Goal: Check status

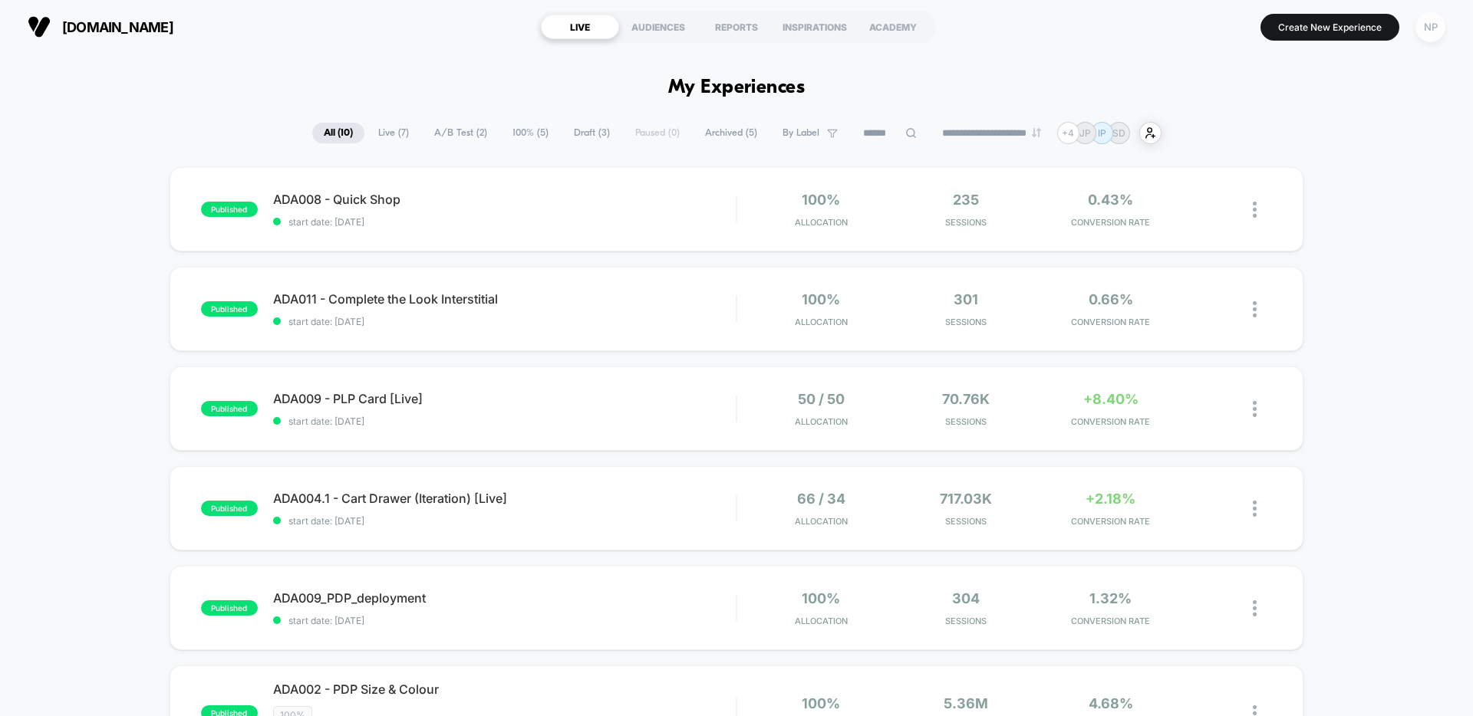
click at [1431, 35] on div "NP" at bounding box center [1430, 27] width 30 height 30
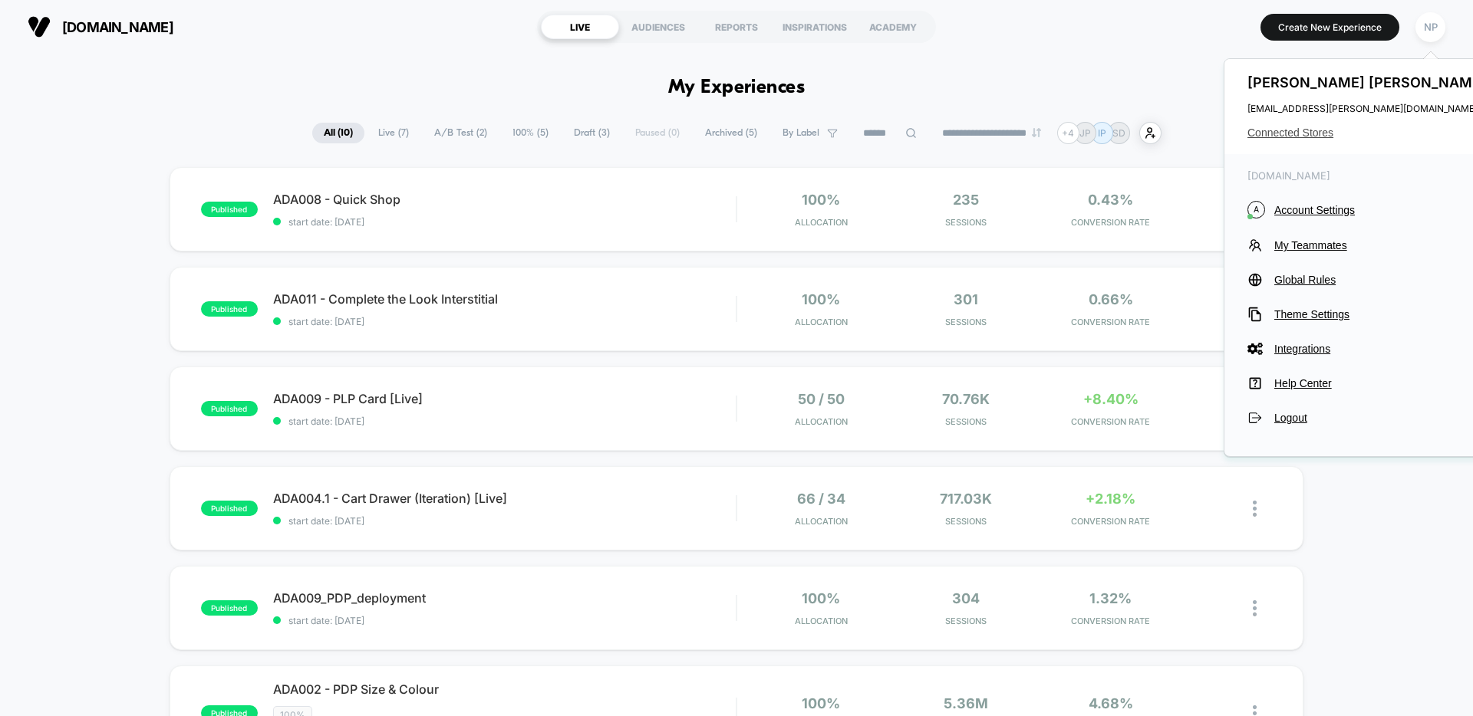
click at [1289, 132] on span "Connected Stores" at bounding box center [1368, 133] width 242 height 12
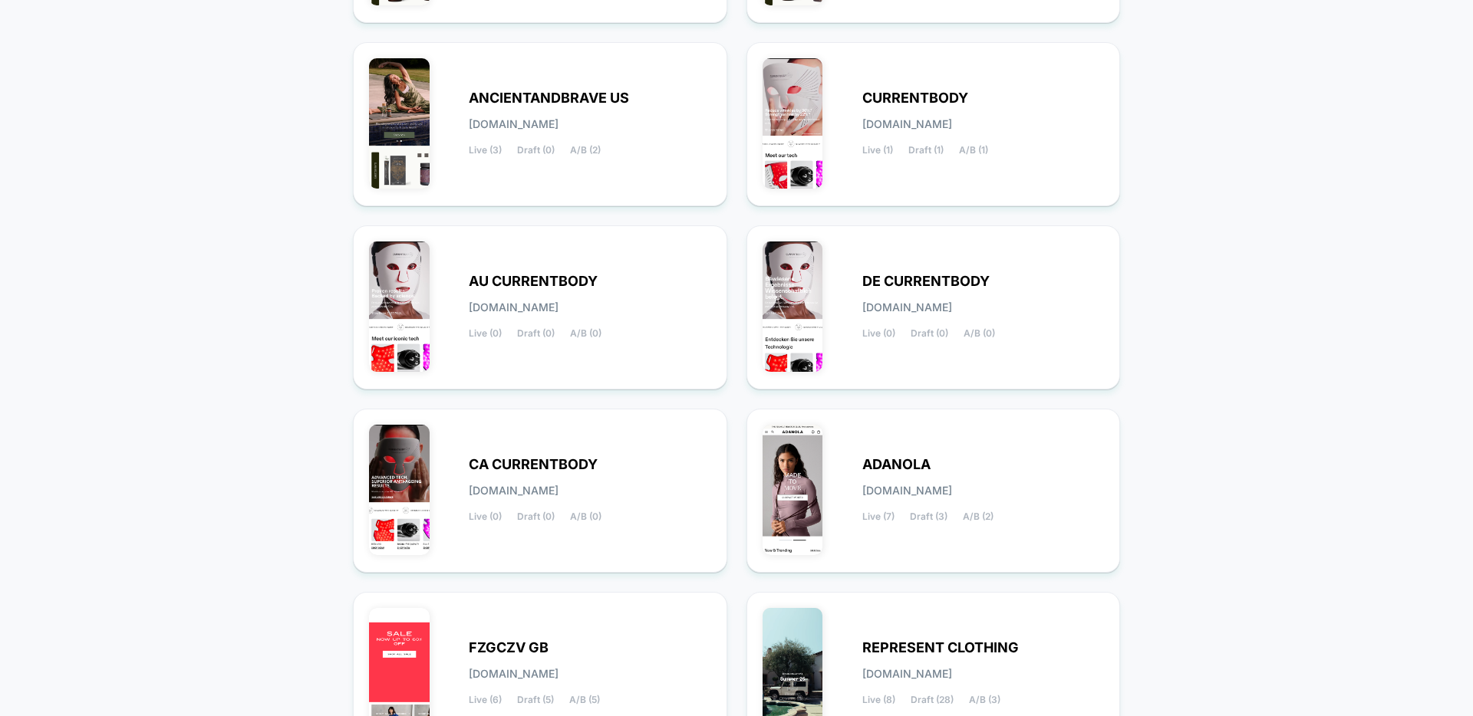
scroll to position [418, 0]
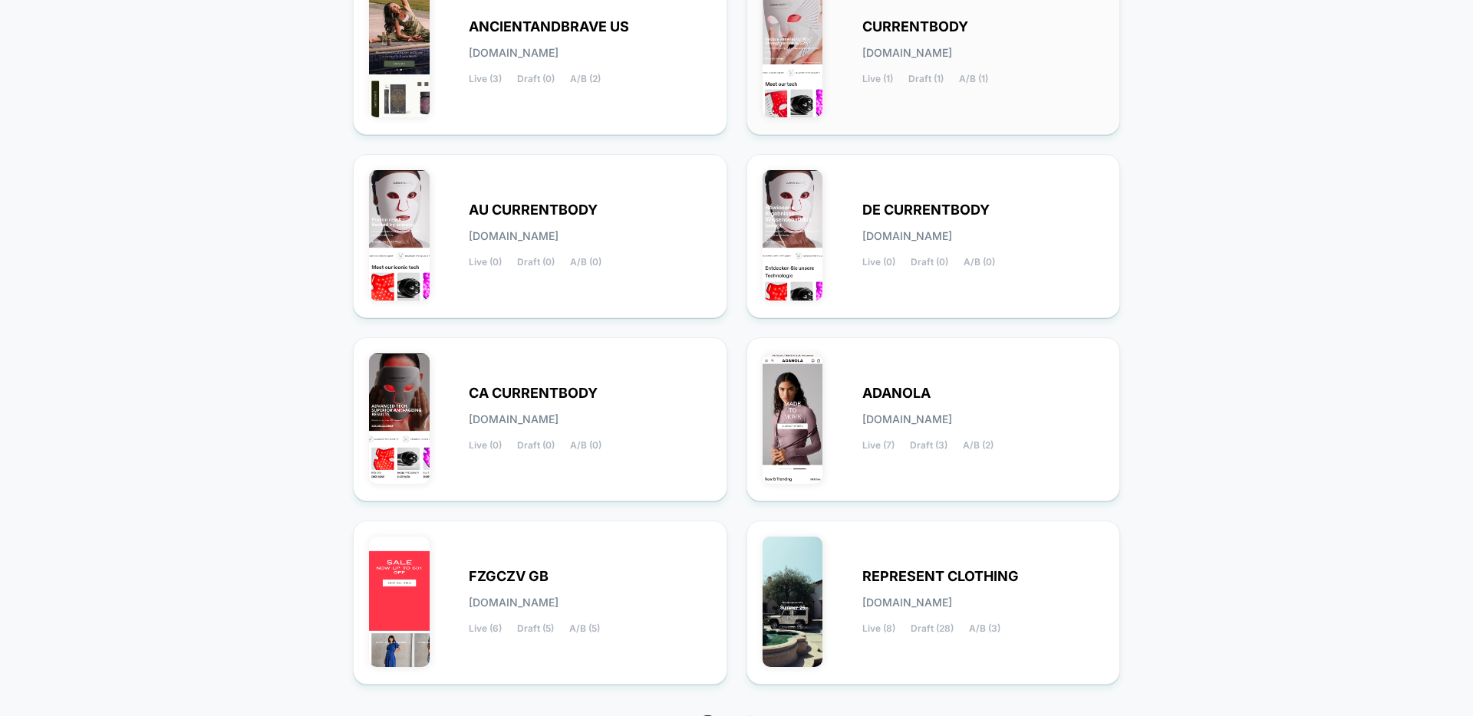
click at [878, 93] on div "CURRENTBODY [DOMAIN_NAME] Live (1) Draft (1) A/B (1)" at bounding box center [933, 53] width 342 height 132
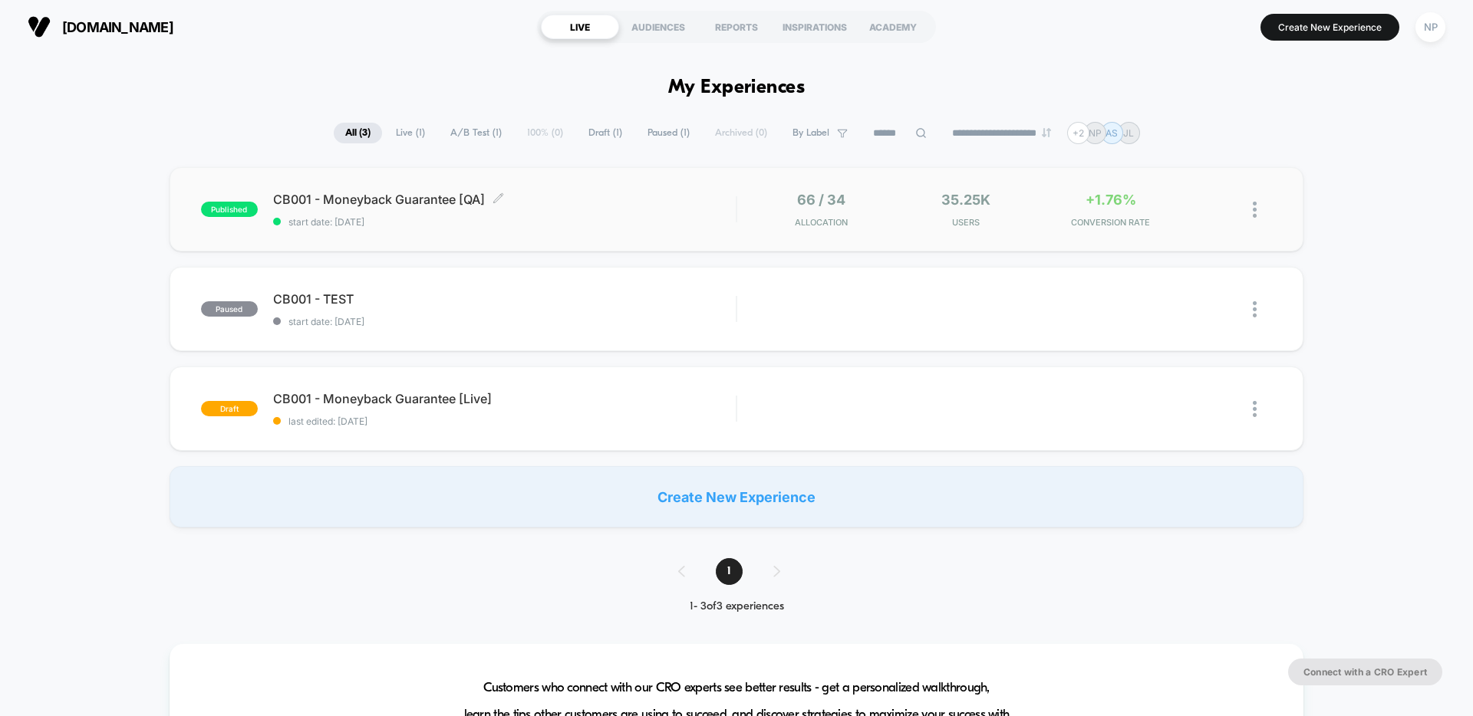
click at [627, 222] on span "start date: [DATE]" at bounding box center [504, 222] width 462 height 12
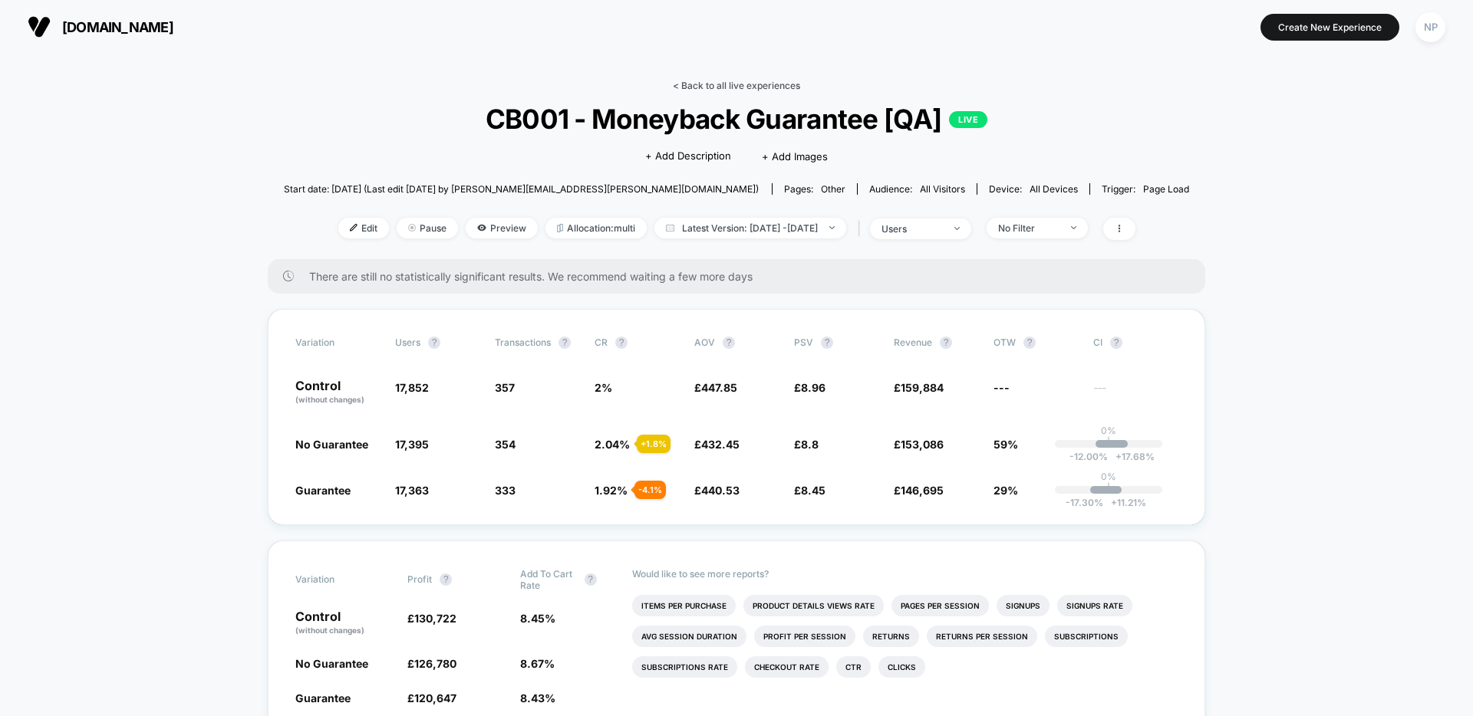
click at [754, 84] on link "< Back to all live experiences" at bounding box center [736, 86] width 127 height 12
